Goal: Check status: Check status

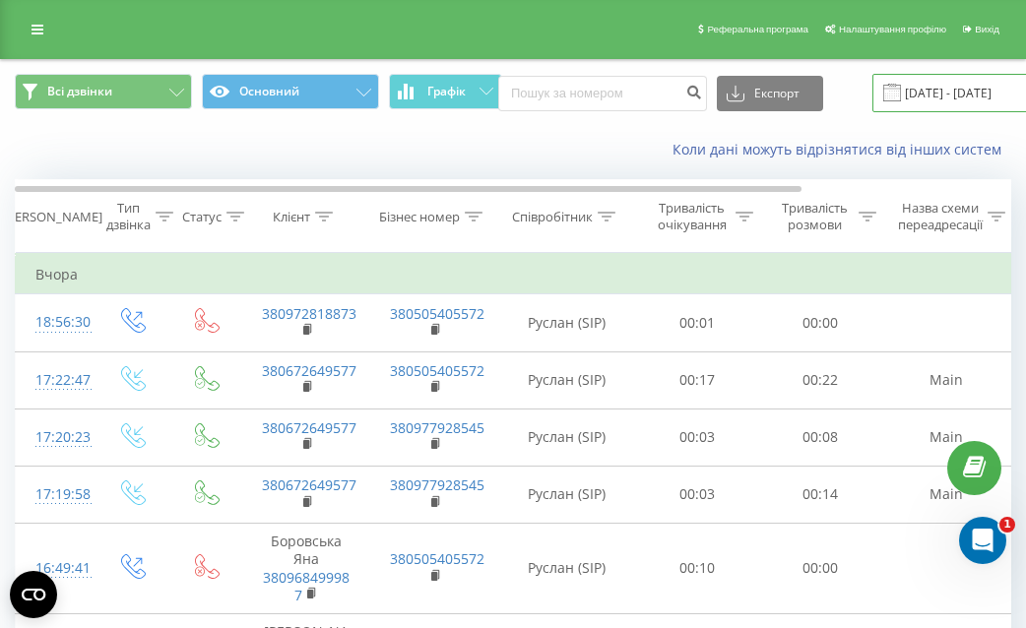
click at [900, 102] on input "22.08.2025 - 22.09.2025" at bounding box center [992, 93] width 238 height 38
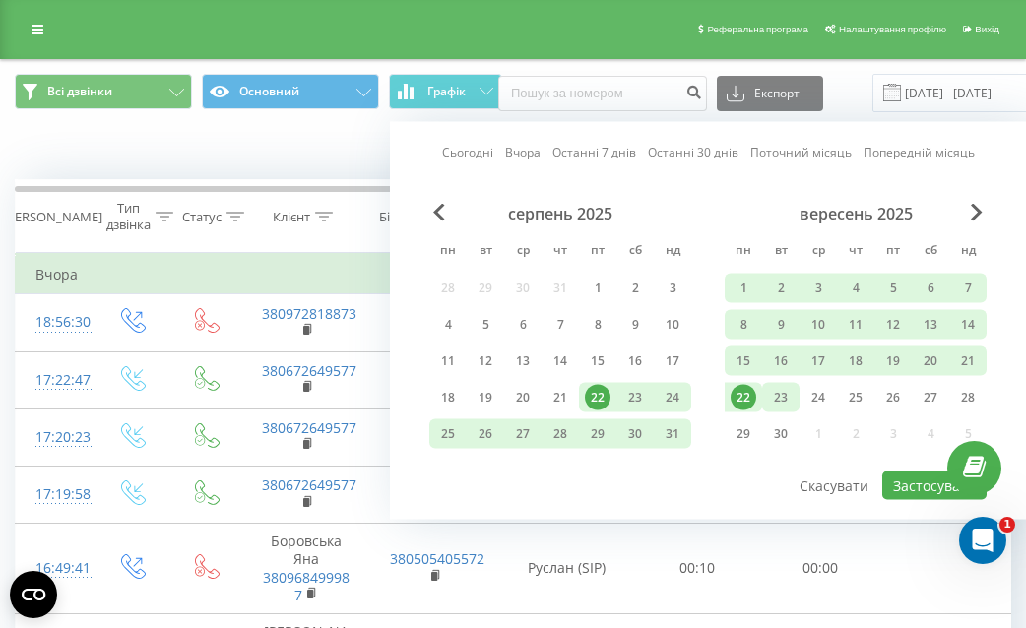
click at [781, 397] on div "23" at bounding box center [781, 398] width 26 height 26
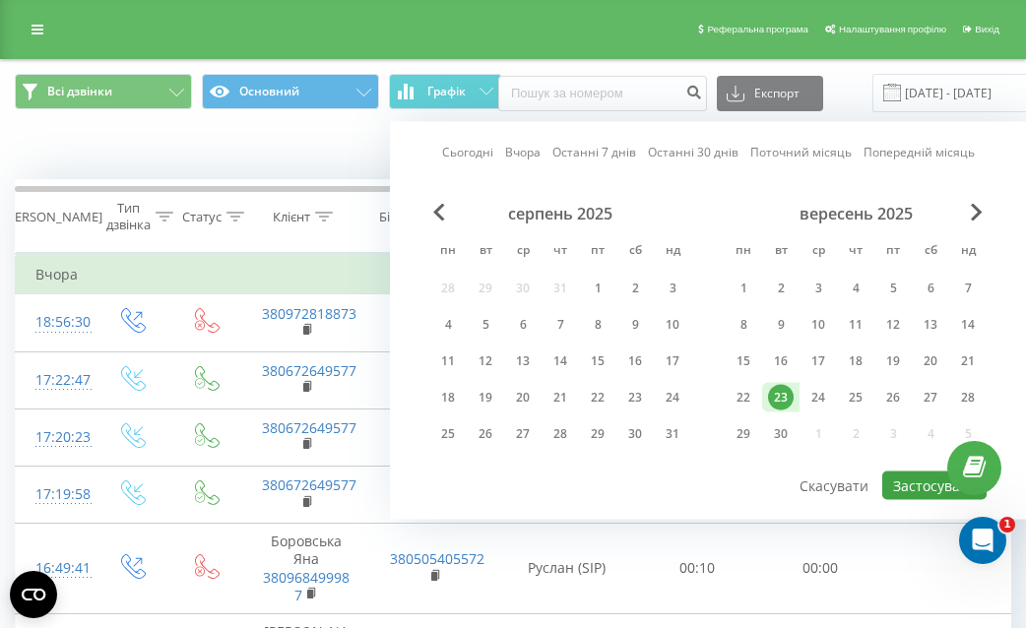
click at [918, 484] on button "Застосувати" at bounding box center [935, 486] width 104 height 29
type input "[DATE] - [DATE]"
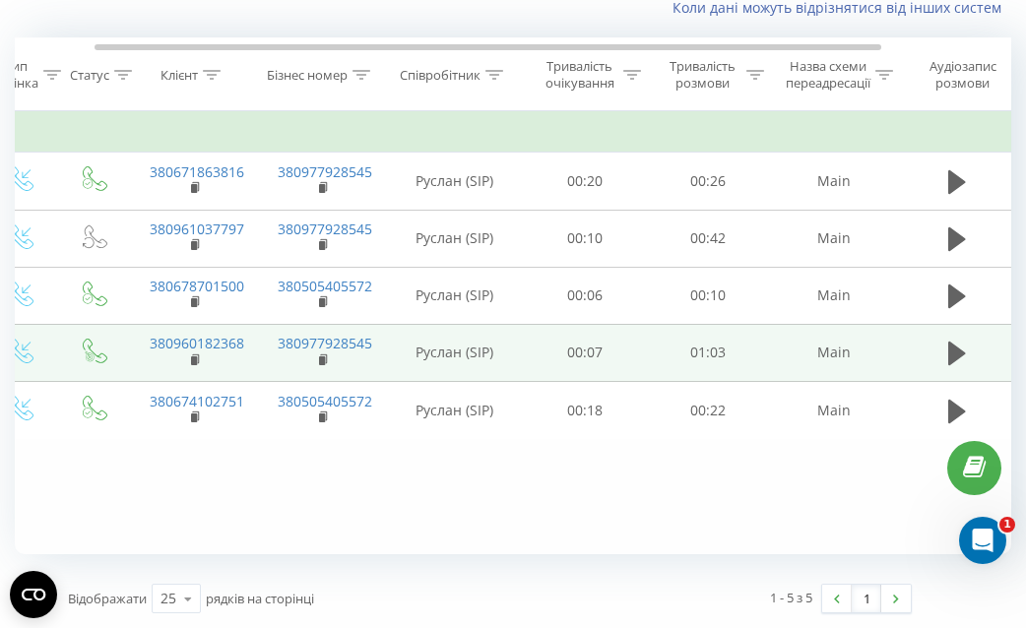
scroll to position [0, 265]
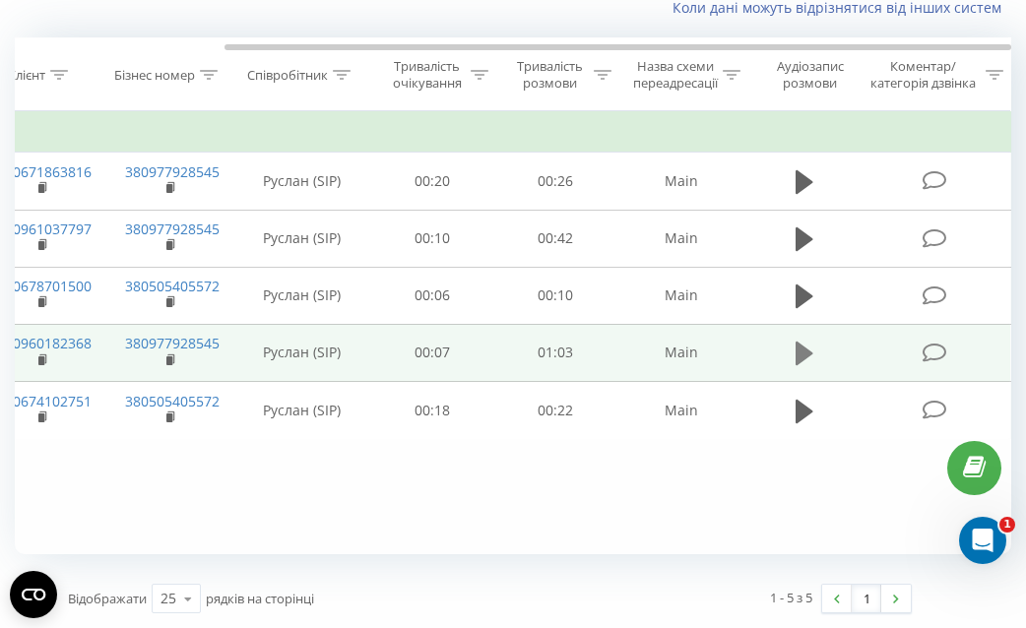
click at [806, 356] on icon at bounding box center [805, 354] width 18 height 24
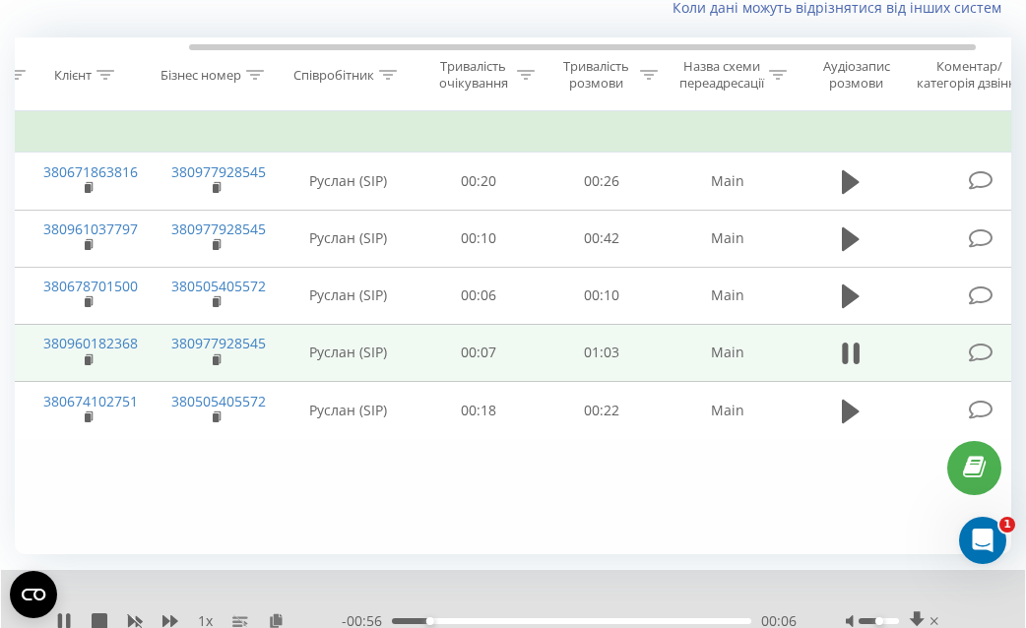
scroll to position [0, 188]
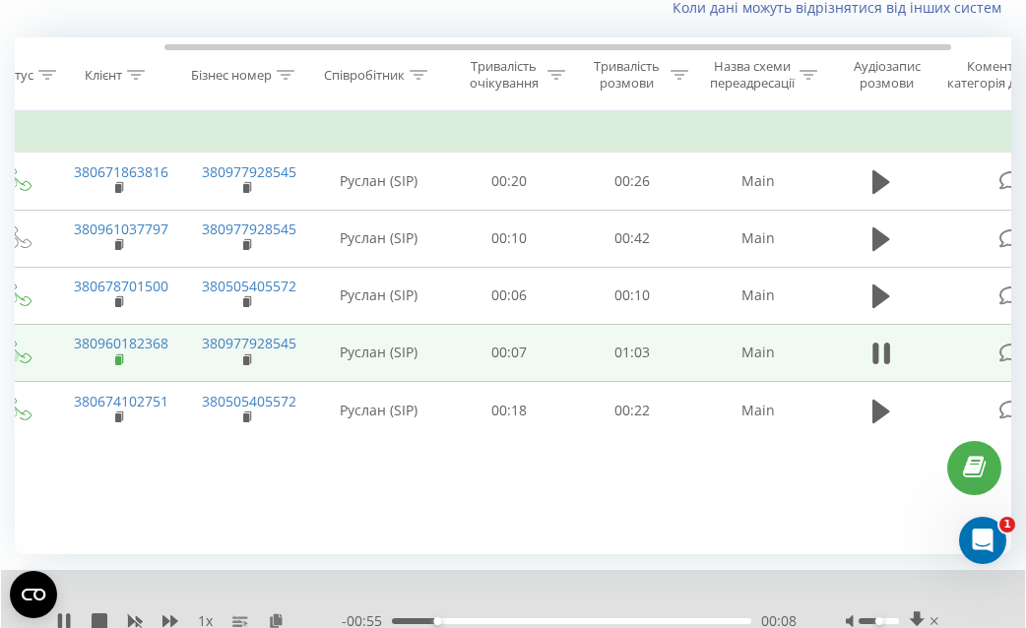
click at [118, 362] on rect at bounding box center [118, 361] width 6 height 9
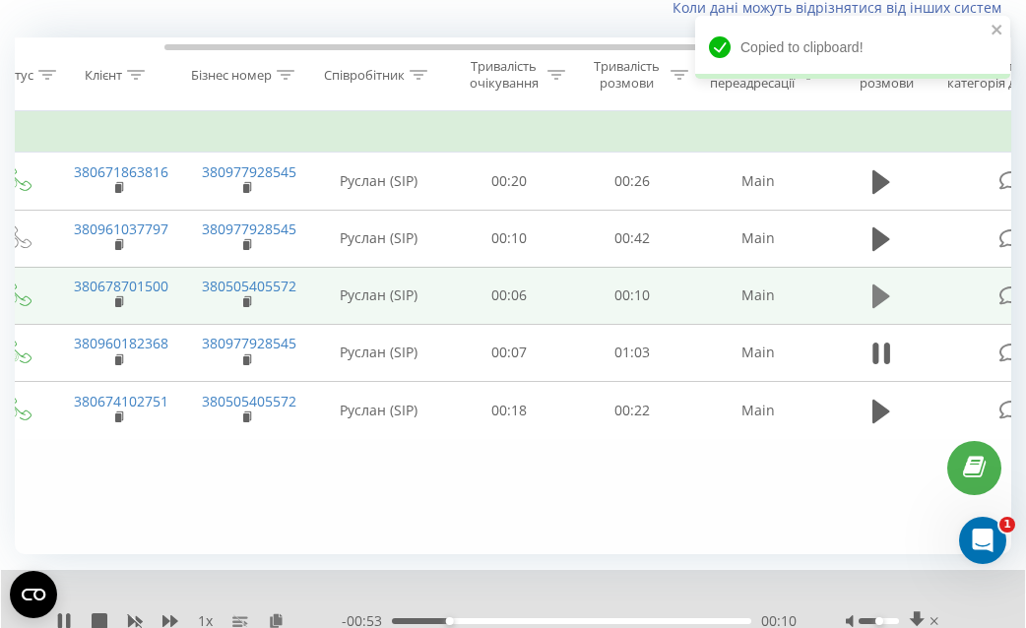
click at [875, 295] on icon at bounding box center [882, 297] width 18 height 24
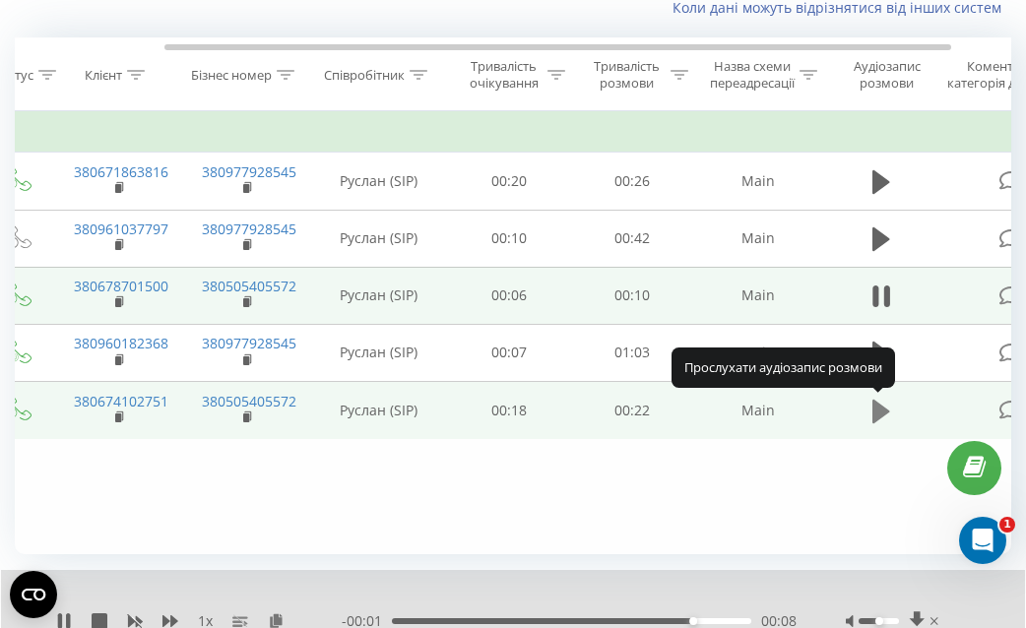
click at [884, 413] on icon at bounding box center [882, 411] width 18 height 24
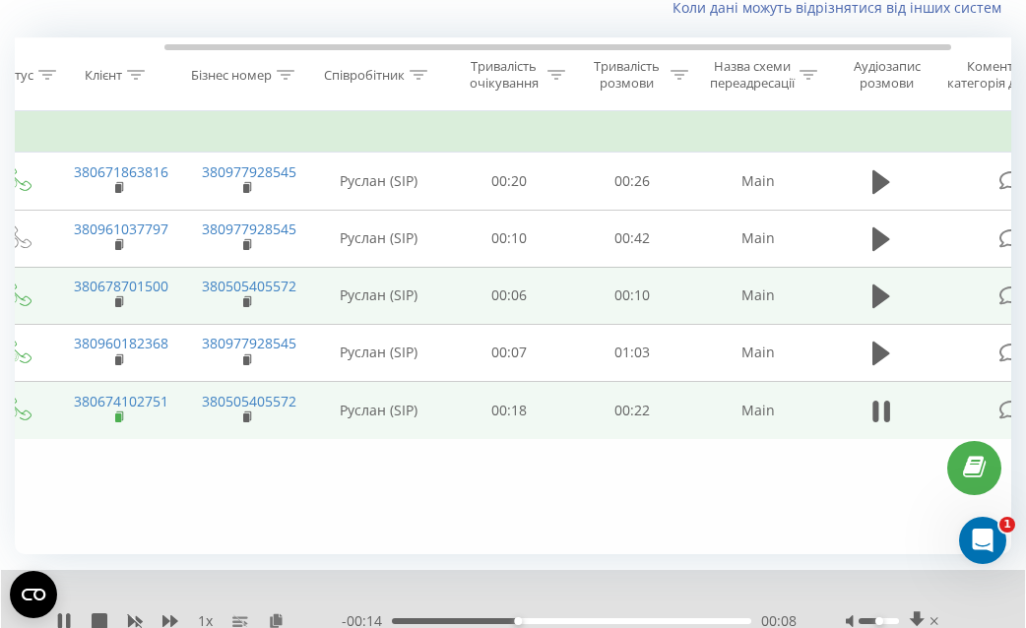
click at [117, 419] on rect at bounding box center [118, 418] width 6 height 9
click at [115, 416] on rect at bounding box center [118, 418] width 6 height 9
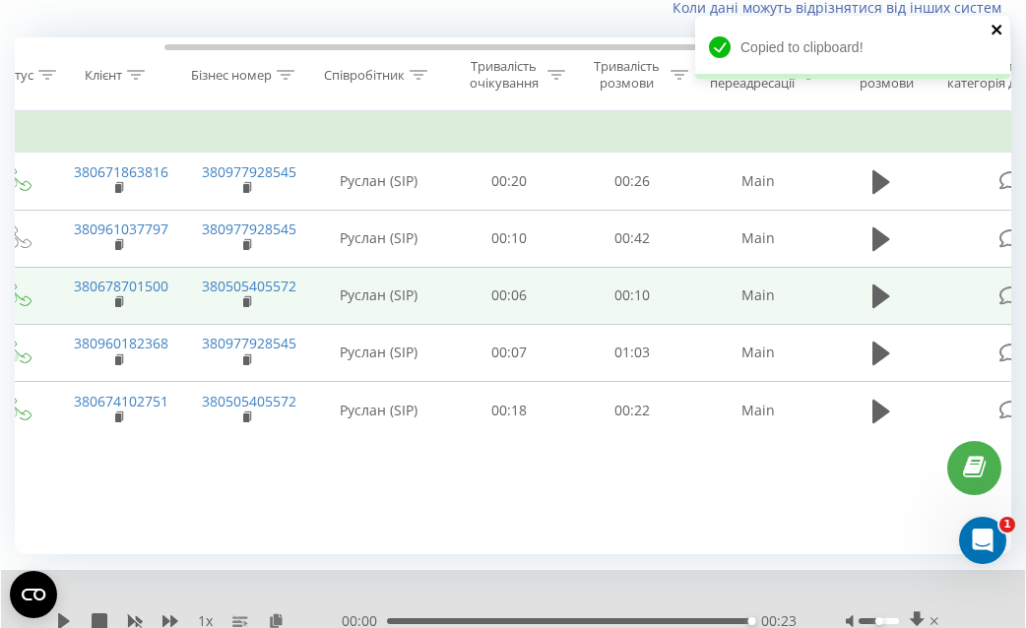
click at [995, 33] on icon "close" at bounding box center [998, 30] width 14 height 16
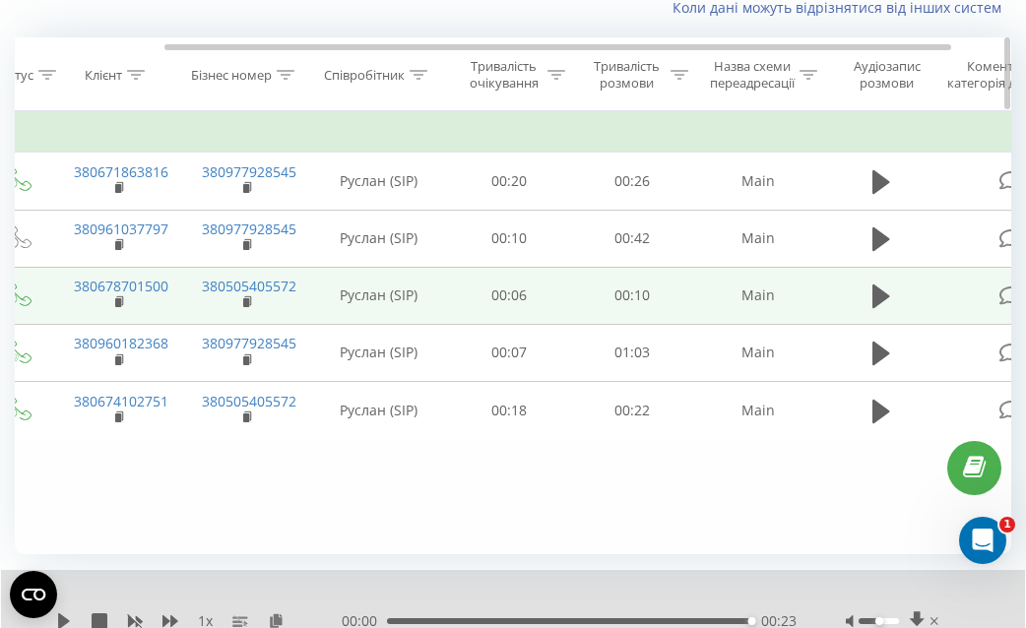
scroll to position [0, 200]
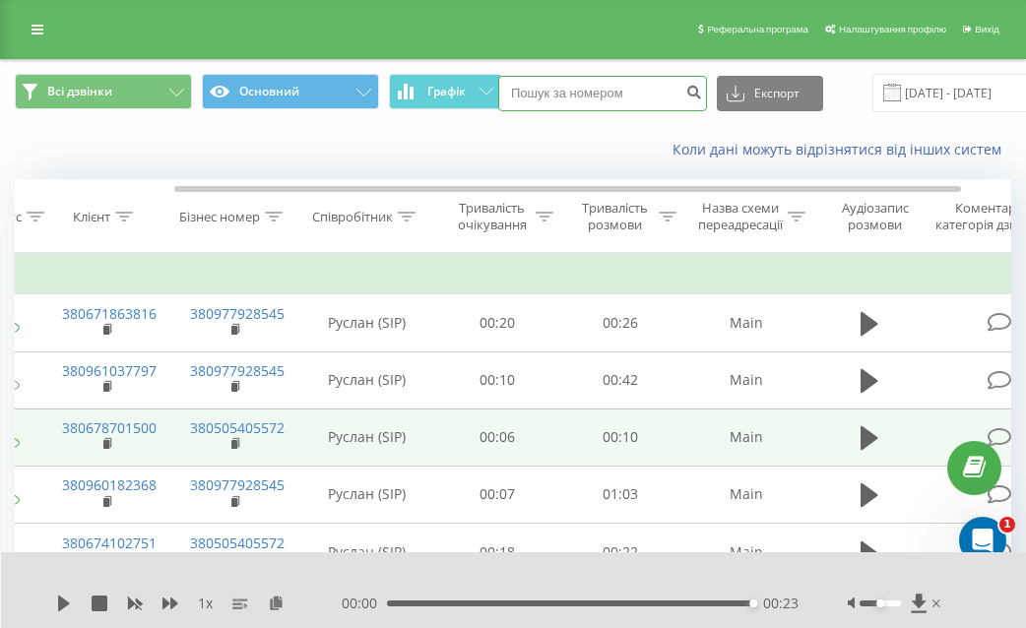
click at [611, 95] on input at bounding box center [602, 93] width 209 height 35
paste input "380502991270"
type input "380502991270"
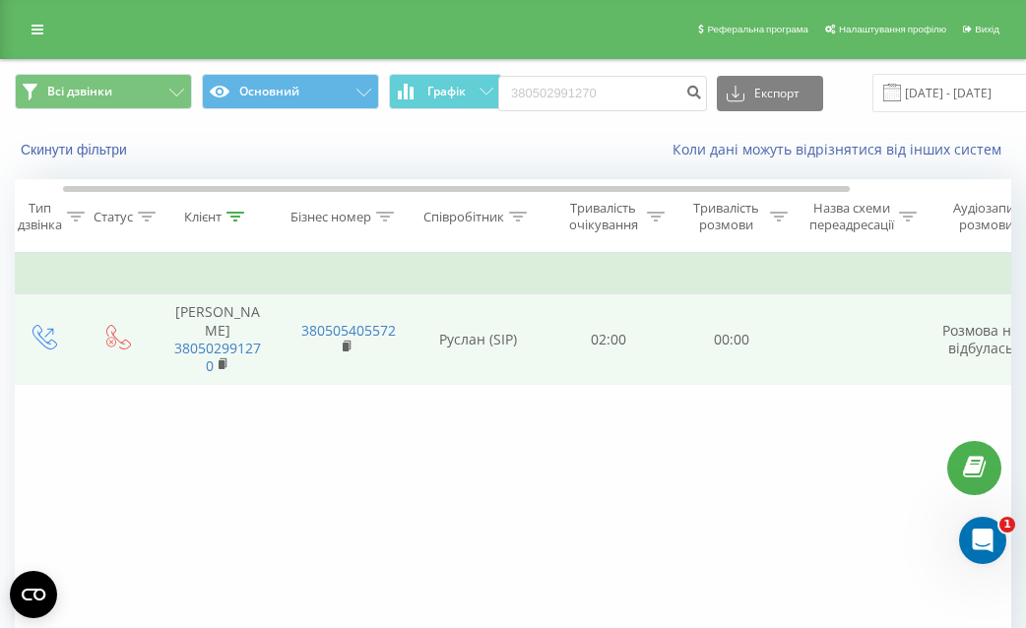
scroll to position [0, 265]
